Goal: Task Accomplishment & Management: Manage account settings

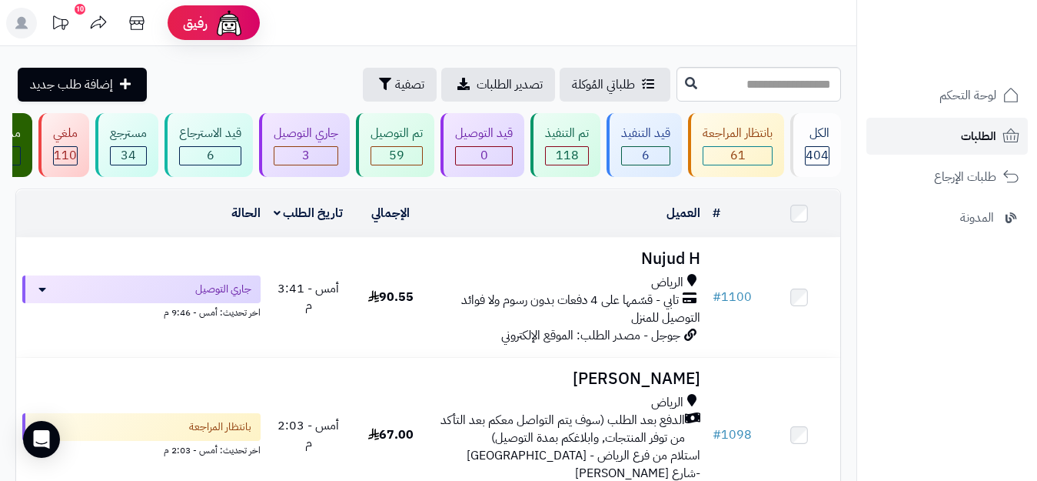
click at [980, 126] on span "الطلبات" at bounding box center [978, 136] width 35 height 22
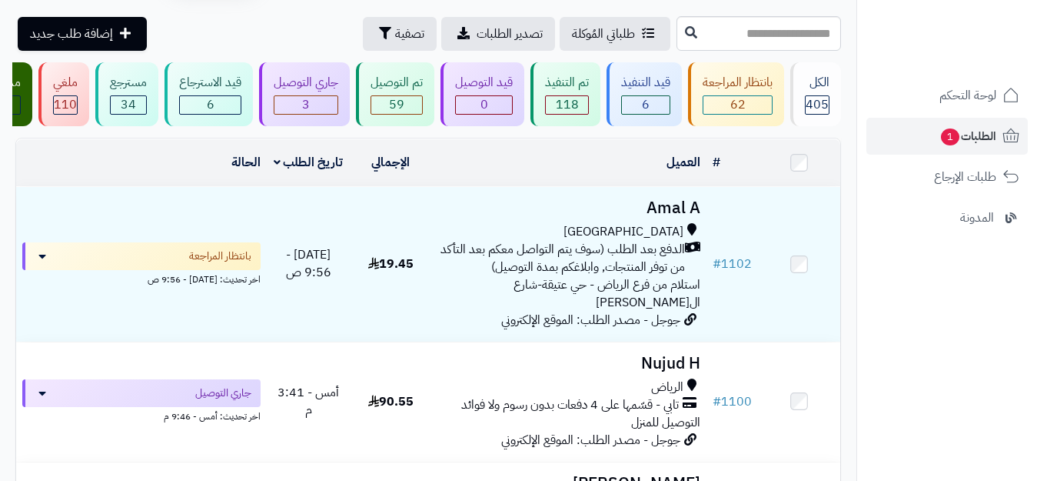
scroll to position [77, 0]
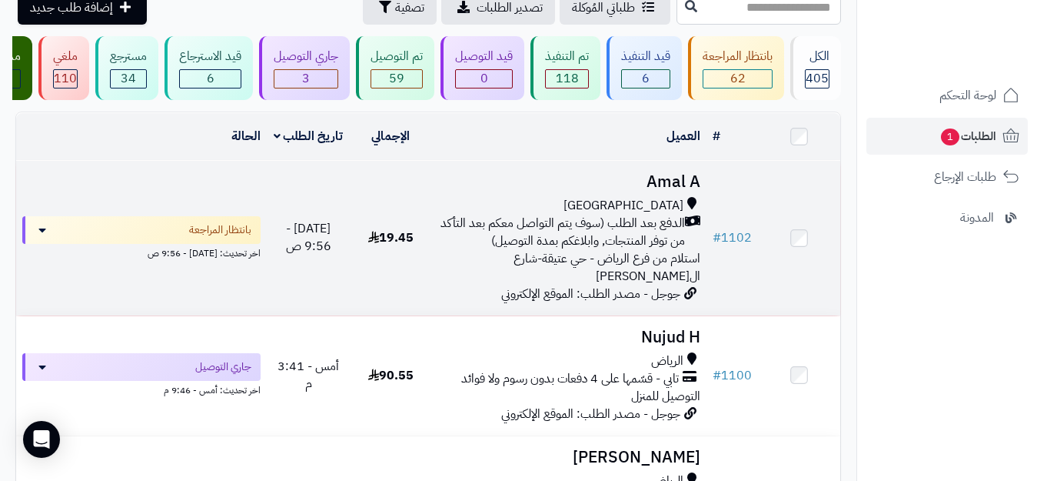
click at [630, 250] on span "الدفع بعد الطلب (سوف يتم التواصل معكم بعد التأكد من توفر المنتجات, وابلاغكم بمد…" at bounding box center [561, 232] width 247 height 35
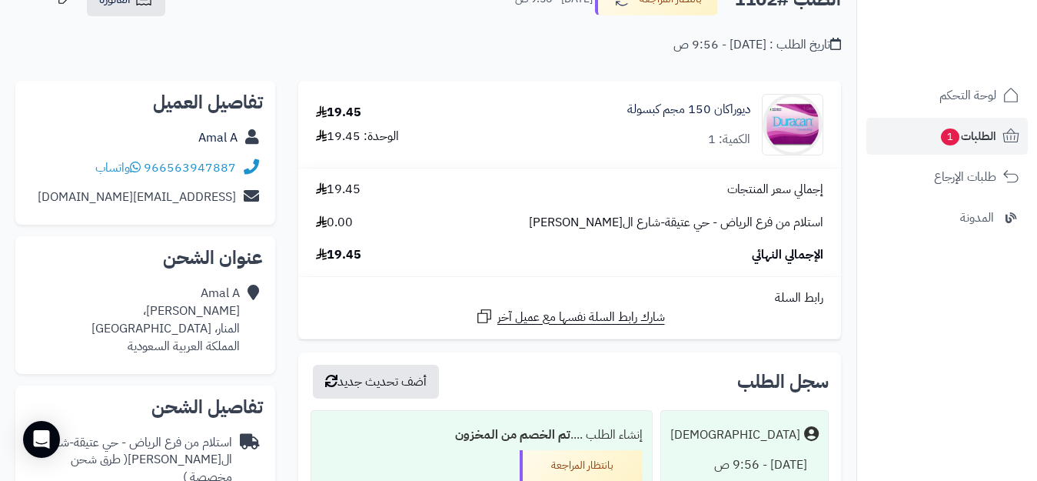
scroll to position [77, 0]
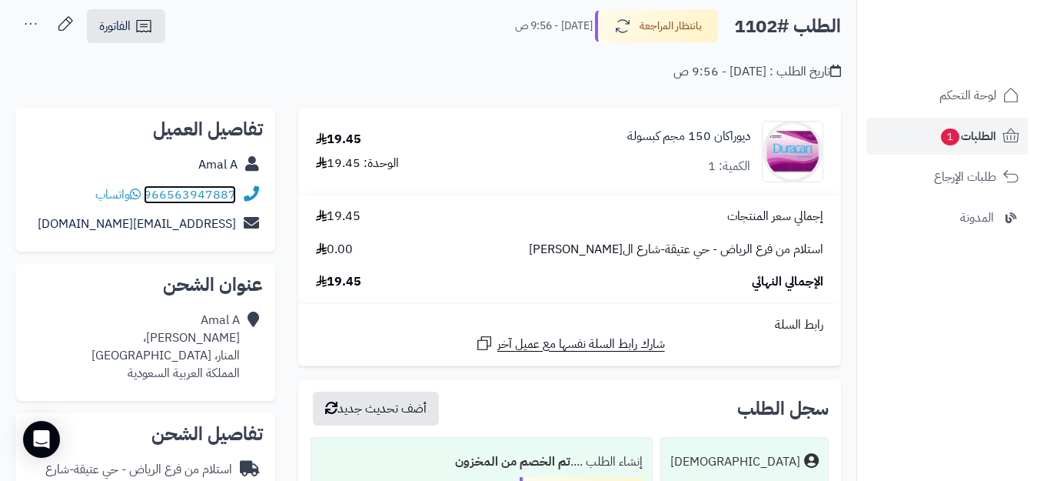
click at [196, 192] on link "966563947887" at bounding box center [190, 194] width 92 height 18
click at [982, 136] on span "الطلبات 1" at bounding box center [968, 136] width 57 height 22
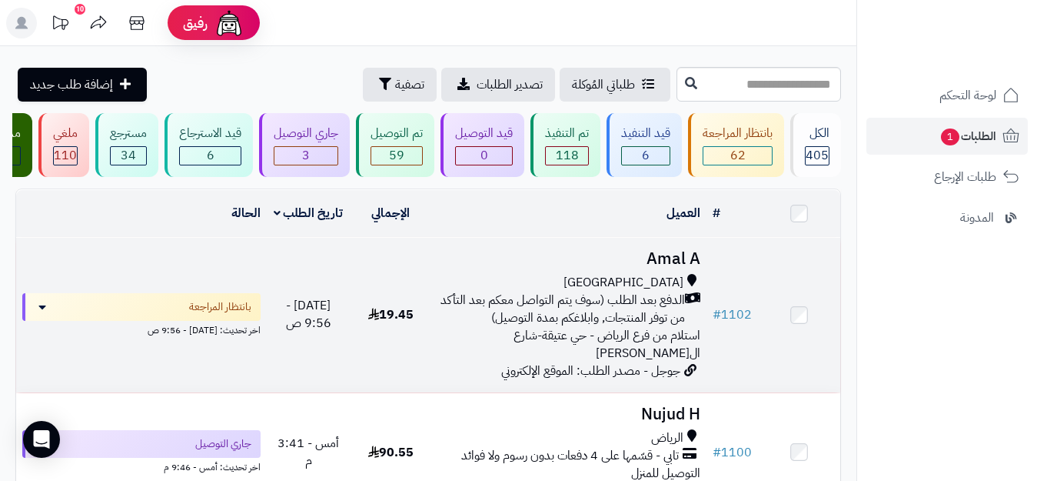
click at [598, 308] on span "الدفع بعد الطلب (سوف يتم التواصل معكم بعد التأكد من توفر المنتجات, وابلاغكم بمد…" at bounding box center [561, 308] width 247 height 35
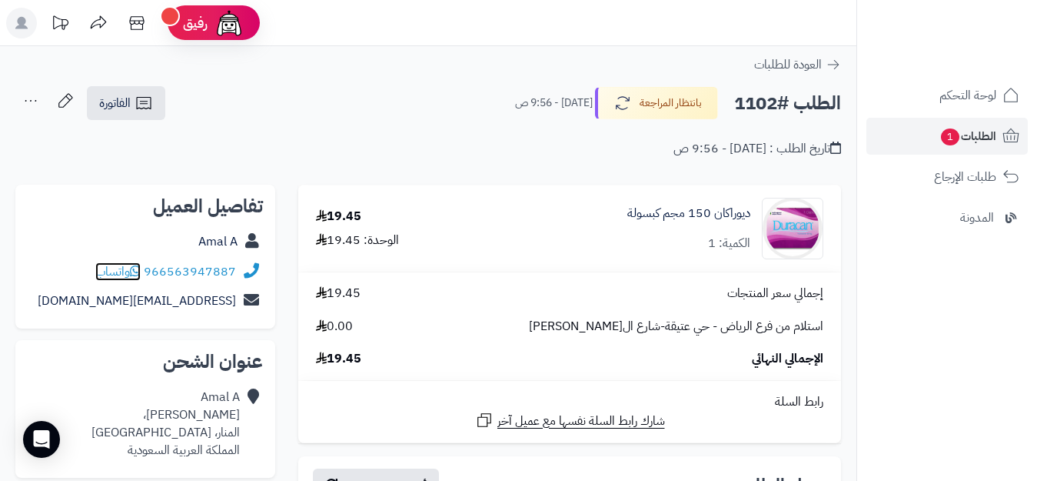
click at [129, 271] on span "واتساب" at bounding box center [117, 271] width 45 height 18
click at [971, 135] on span "الطلبات 1" at bounding box center [968, 136] width 57 height 22
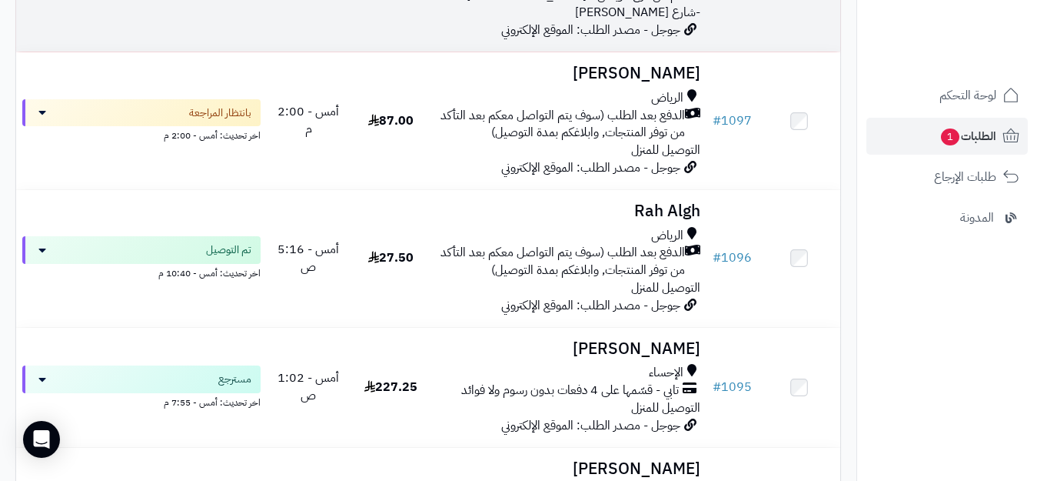
scroll to position [538, 0]
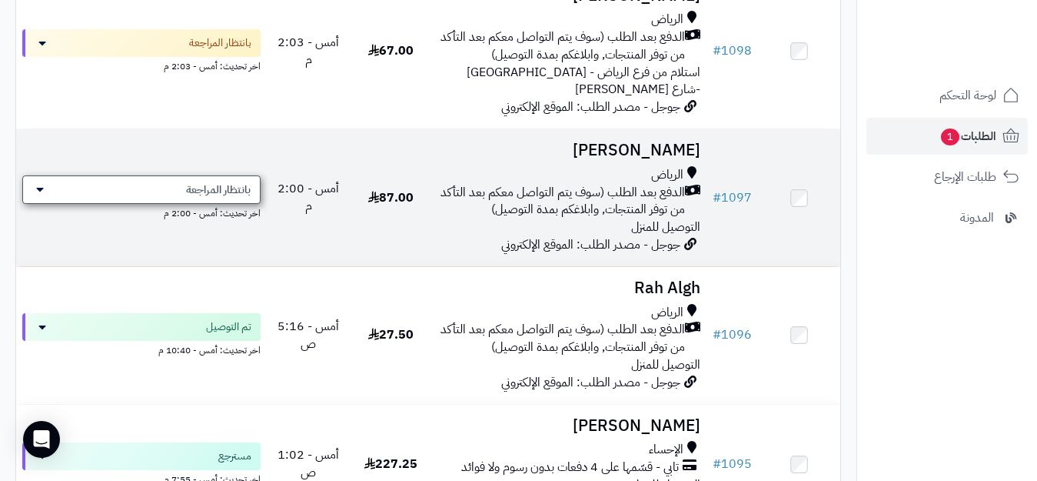
click at [37, 195] on icon at bounding box center [40, 189] width 8 height 12
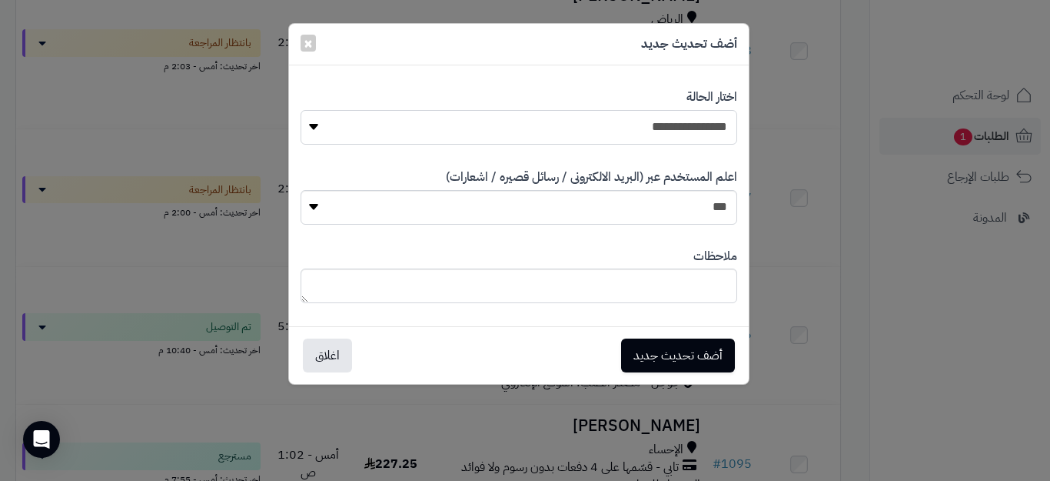
click at [311, 125] on select "**********" at bounding box center [519, 127] width 437 height 35
click at [847, 122] on div "**********" at bounding box center [525, 240] width 1050 height 481
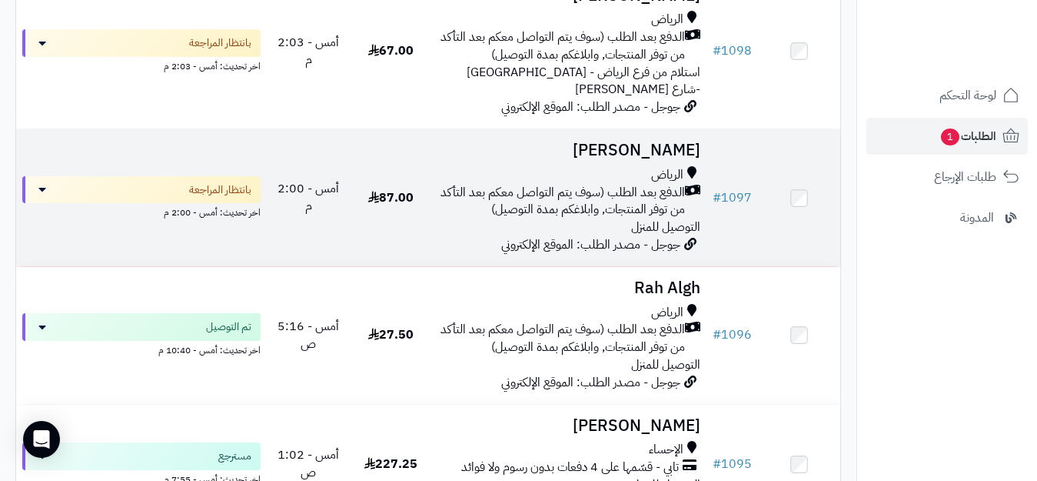
scroll to position [154, 0]
